Goal: Task Accomplishment & Management: Manage account settings

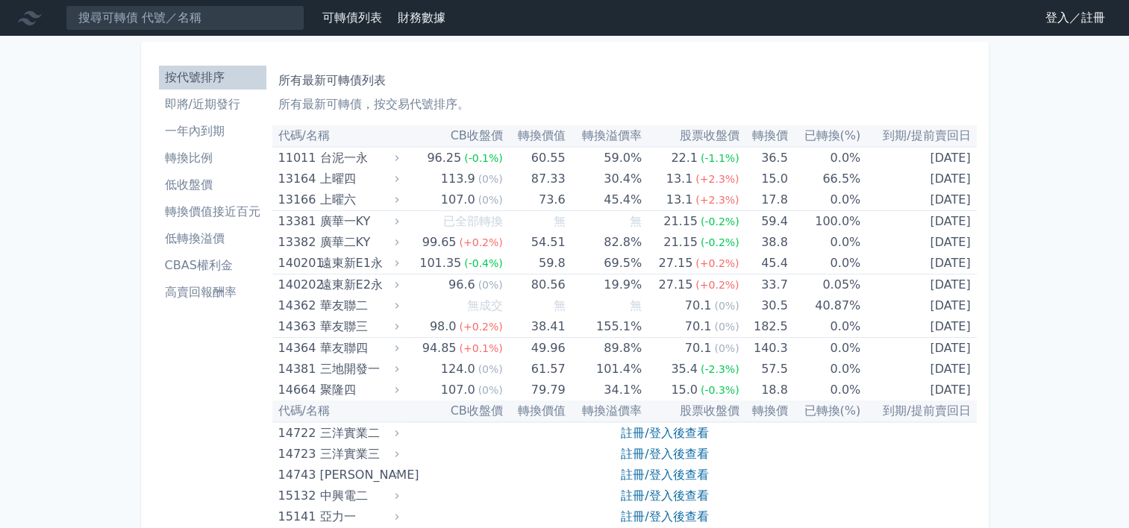
click at [1062, 24] on link "登入／註冊" at bounding box center [1075, 18] width 84 height 24
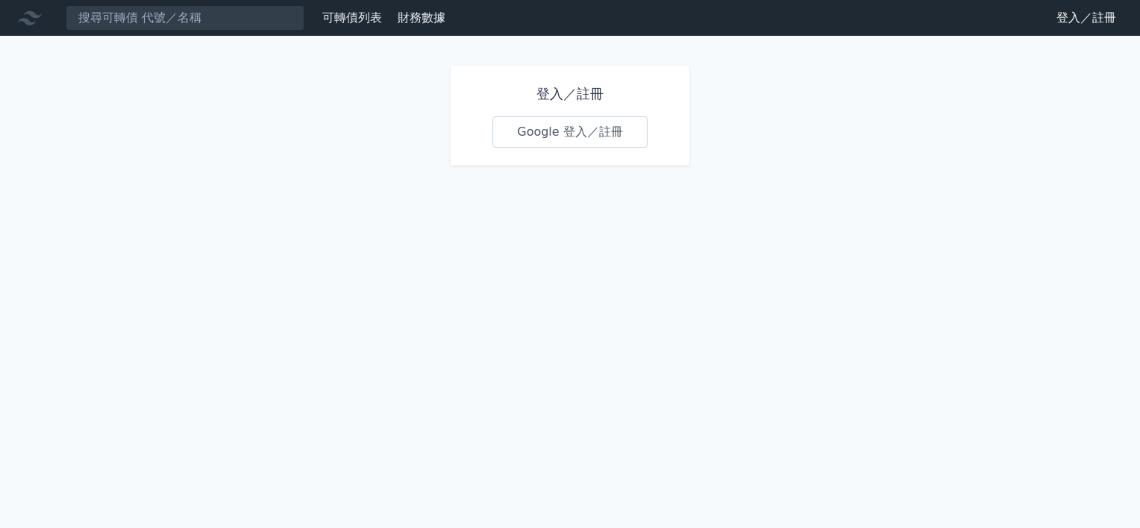
click at [574, 140] on link "Google 登入／註冊" at bounding box center [569, 131] width 155 height 31
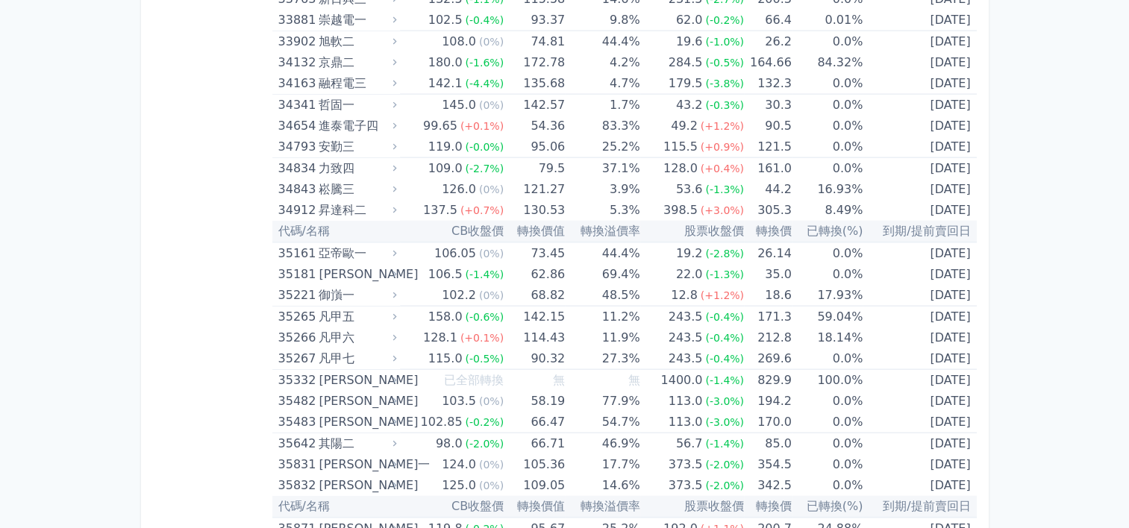
scroll to position [3133, 0]
